Goal: Task Accomplishment & Management: Manage account settings

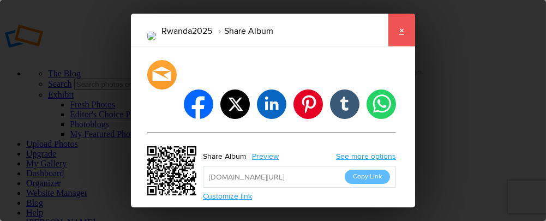
click at [405, 34] on link "×" at bounding box center [400, 30] width 27 height 33
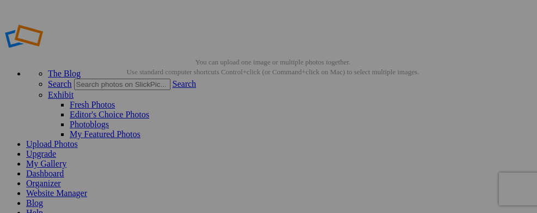
drag, startPoint x: 69, startPoint y: 129, endPoint x: 7, endPoint y: 138, distance: 62.8
drag, startPoint x: 85, startPoint y: 125, endPoint x: 0, endPoint y: 139, distance: 86.2
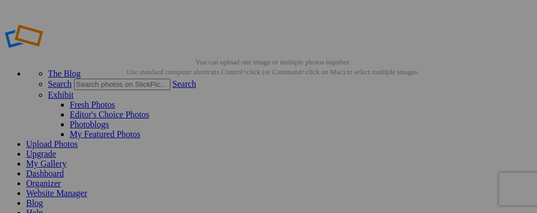
drag, startPoint x: 113, startPoint y: 129, endPoint x: 4, endPoint y: 135, distance: 108.6
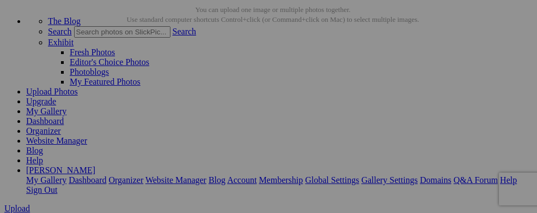
scroll to position [49, 0]
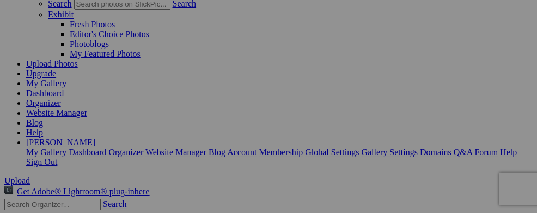
scroll to position [63, 0]
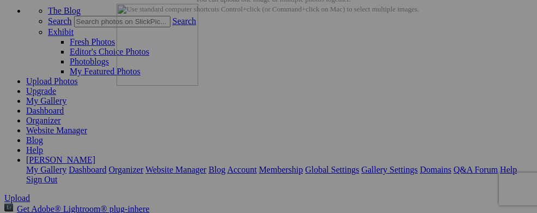
drag, startPoint x: 199, startPoint y: 134, endPoint x: 274, endPoint y: 35, distance: 123.8
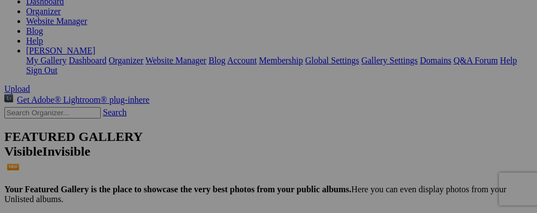
scroll to position [175, 0]
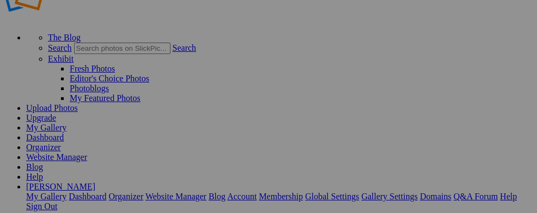
scroll to position [46, 0]
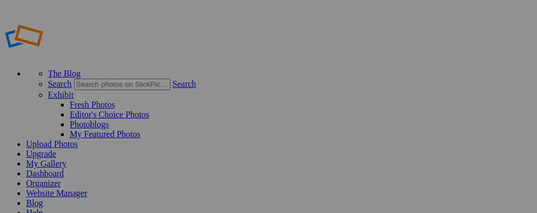
drag, startPoint x: 58, startPoint y: 129, endPoint x: 295, endPoint y: 98, distance: 239.7
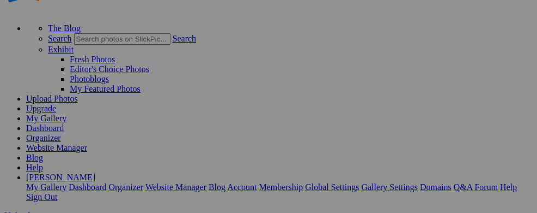
scroll to position [69, 0]
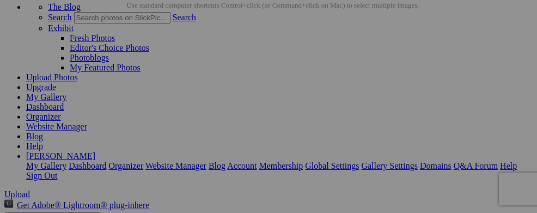
scroll to position [68, 0]
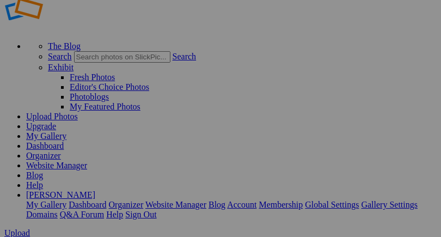
scroll to position [31, 0]
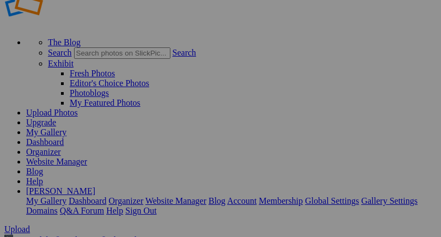
drag, startPoint x: 52, startPoint y: 94, endPoint x: 25, endPoint y: 108, distance: 30.0
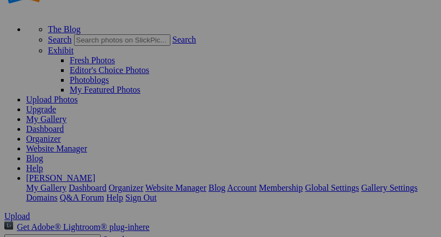
scroll to position [50, 0]
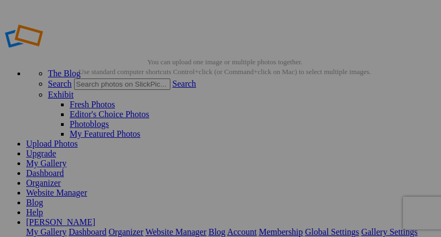
drag, startPoint x: 64, startPoint y: 130, endPoint x: 25, endPoint y: 139, distance: 40.3
drag, startPoint x: 52, startPoint y: 124, endPoint x: 25, endPoint y: 140, distance: 31.3
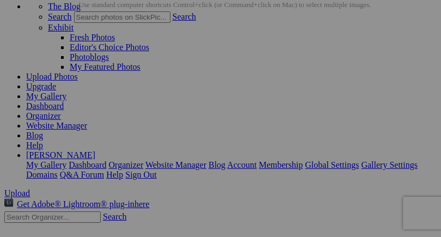
scroll to position [74, 0]
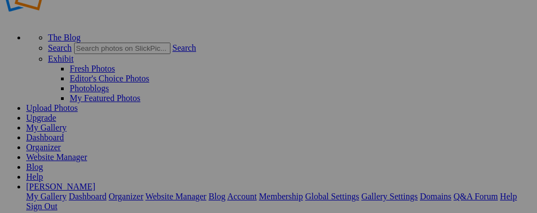
scroll to position [55, 0]
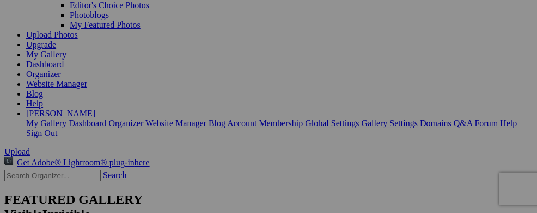
scroll to position [68, 0]
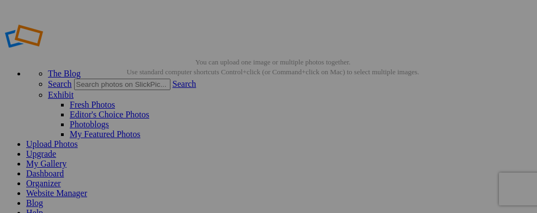
drag, startPoint x: 541, startPoint y: 15, endPoint x: 536, endPoint y: 8, distance: 8.3
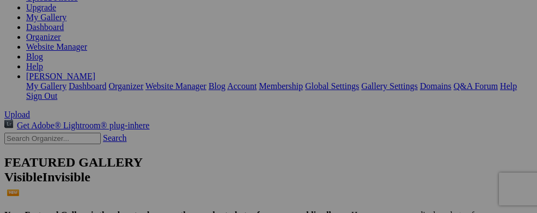
scroll to position [85, 0]
